Goal: Book appointment/travel/reservation

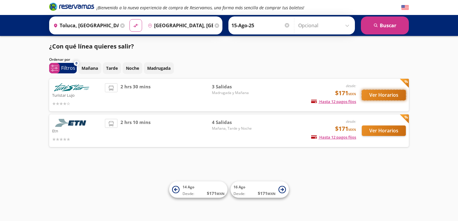
click at [390, 93] on button "Ver Horarios" at bounding box center [384, 95] width 44 height 10
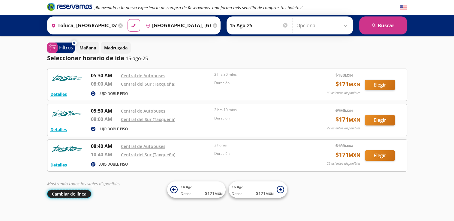
click at [73, 193] on button "Cambiar de línea" at bounding box center [69, 194] width 44 height 8
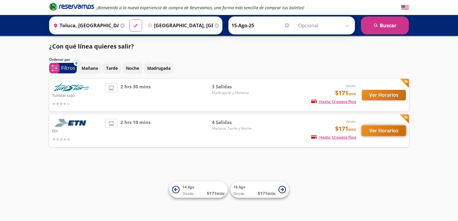
click at [376, 129] on button "Ver Horarios" at bounding box center [384, 131] width 44 height 10
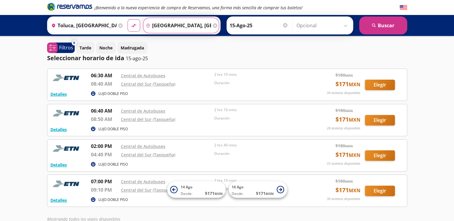
click at [200, 27] on input "[GEOGRAPHIC_DATA], [GEOGRAPHIC_DATA]" at bounding box center [177, 25] width 68 height 15
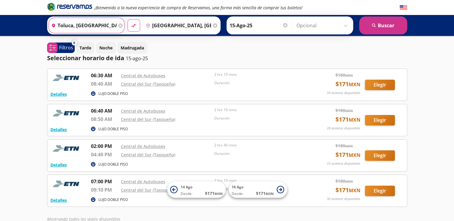
click at [89, 25] on input "Toluca, [GEOGRAPHIC_DATA]" at bounding box center [83, 25] width 68 height 15
click at [228, 51] on div "Tarde Noche Madrugada" at bounding box center [241, 48] width 331 height 12
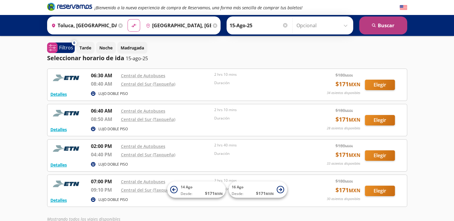
click at [367, 23] on button "search [GEOGRAPHIC_DATA]" at bounding box center [383, 25] width 48 height 18
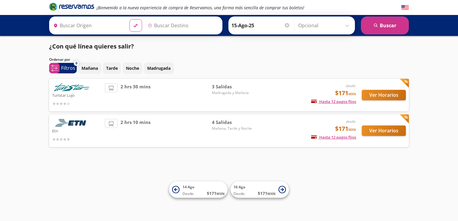
type input "Toluca, [GEOGRAPHIC_DATA]"
type input "[GEOGRAPHIC_DATA], [GEOGRAPHIC_DATA]"
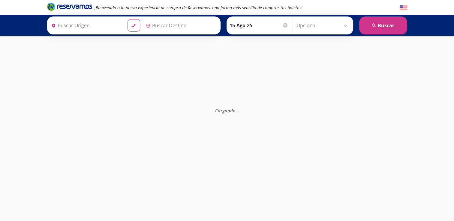
type input "[GEOGRAPHIC_DATA], [GEOGRAPHIC_DATA]"
type input "Toluca, [GEOGRAPHIC_DATA]"
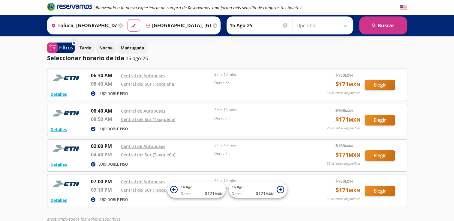
click at [186, 28] on input "[GEOGRAPHIC_DATA], [GEOGRAPHIC_DATA]" at bounding box center [177, 25] width 68 height 15
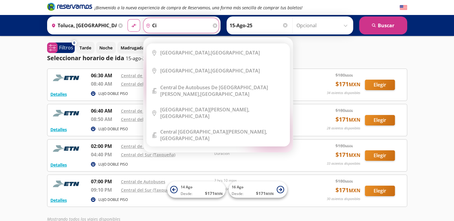
type input "c"
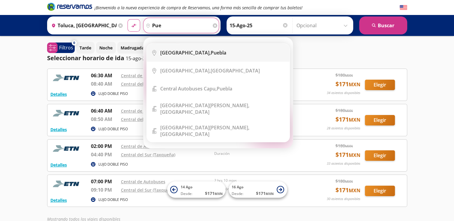
click at [181, 55] on div "[GEOGRAPHIC_DATA], [GEOGRAPHIC_DATA]" at bounding box center [193, 52] width 66 height 7
type input "[GEOGRAPHIC_DATA], [GEOGRAPHIC_DATA]"
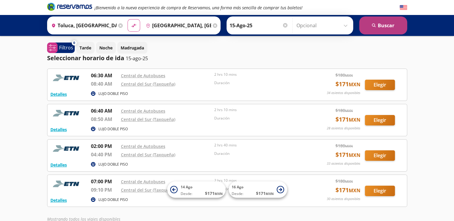
click at [368, 28] on button "search [GEOGRAPHIC_DATA]" at bounding box center [383, 25] width 48 height 18
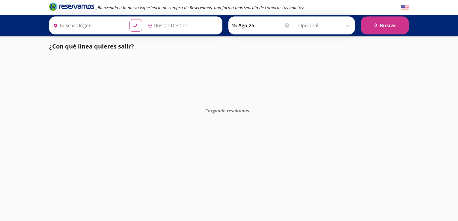
type input "Toluca, [GEOGRAPHIC_DATA]"
type input "[GEOGRAPHIC_DATA], [GEOGRAPHIC_DATA]"
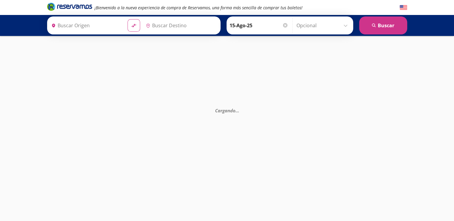
type input "Toluca, [GEOGRAPHIC_DATA]"
type input "[GEOGRAPHIC_DATA], [GEOGRAPHIC_DATA]"
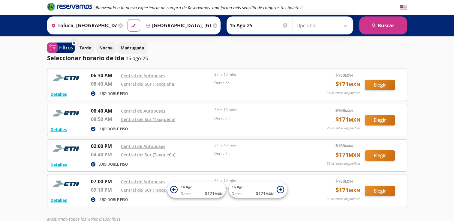
click at [1, 2] on header "¡Bienvenido a la nueva experiencia de compra de Reservamos, una forma más senci…" at bounding box center [227, 7] width 454 height 15
